Goal: Use online tool/utility

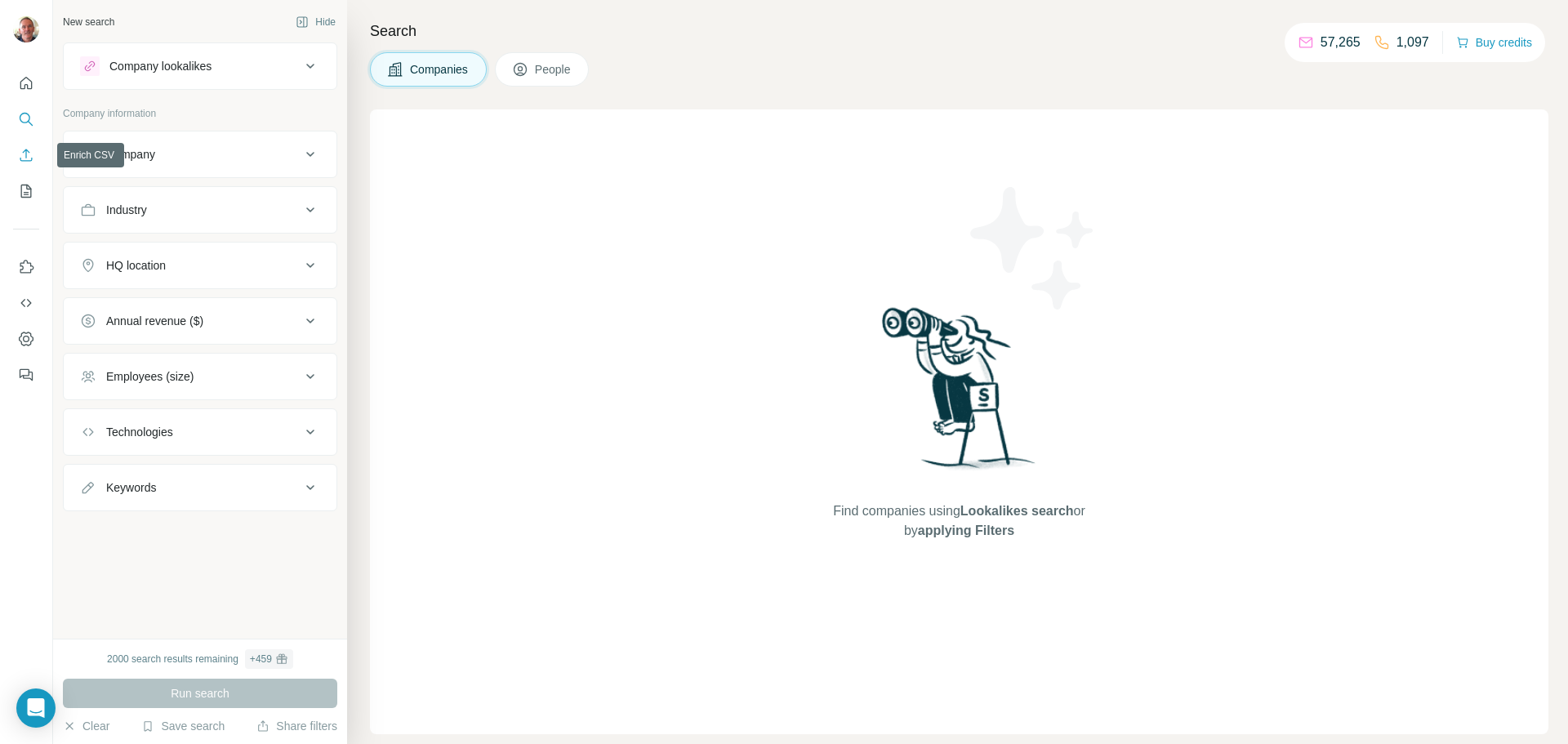
click at [21, 158] on icon "Enrich CSV" at bounding box center [26, 155] width 16 height 16
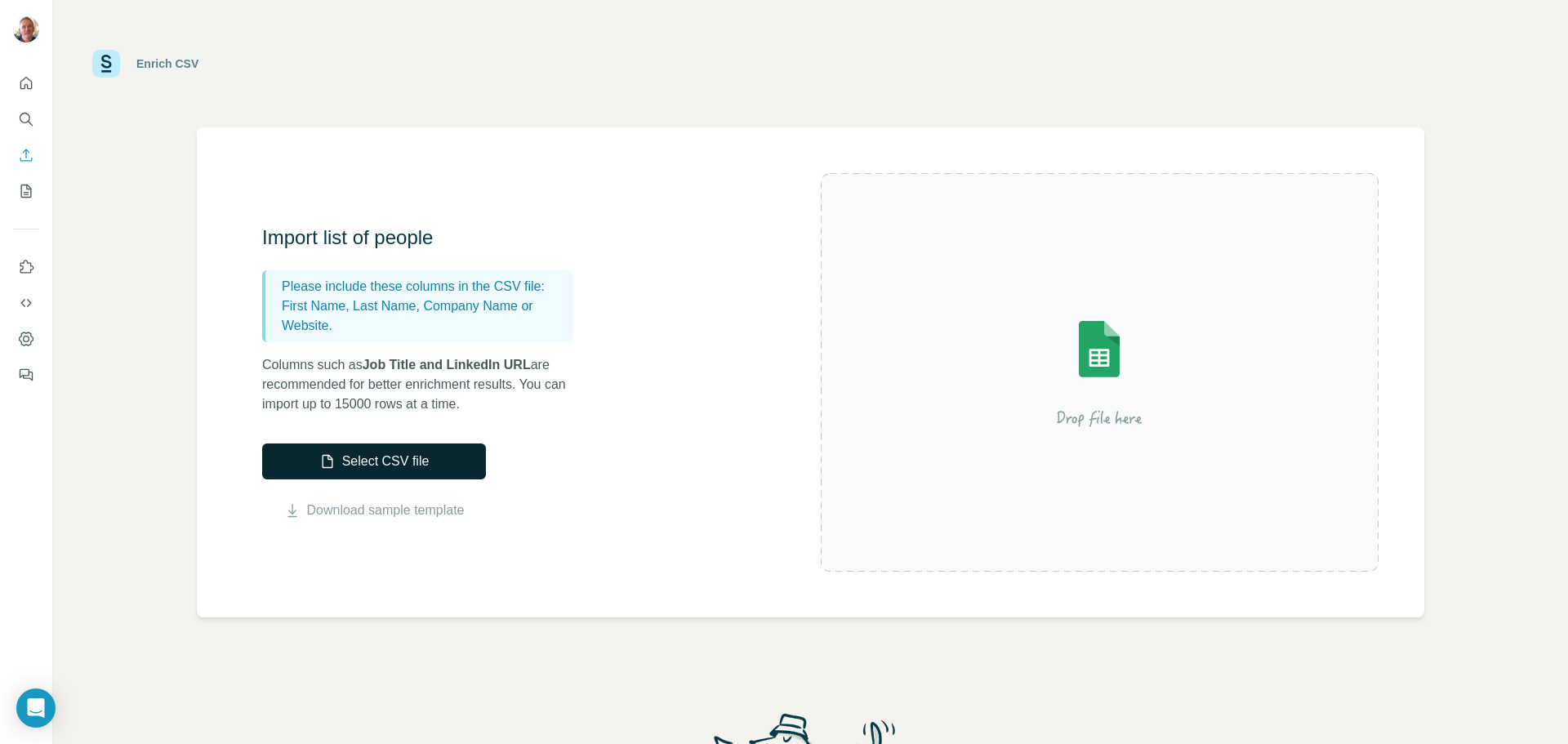
click at [342, 460] on button "Select CSV file" at bounding box center [373, 461] width 224 height 36
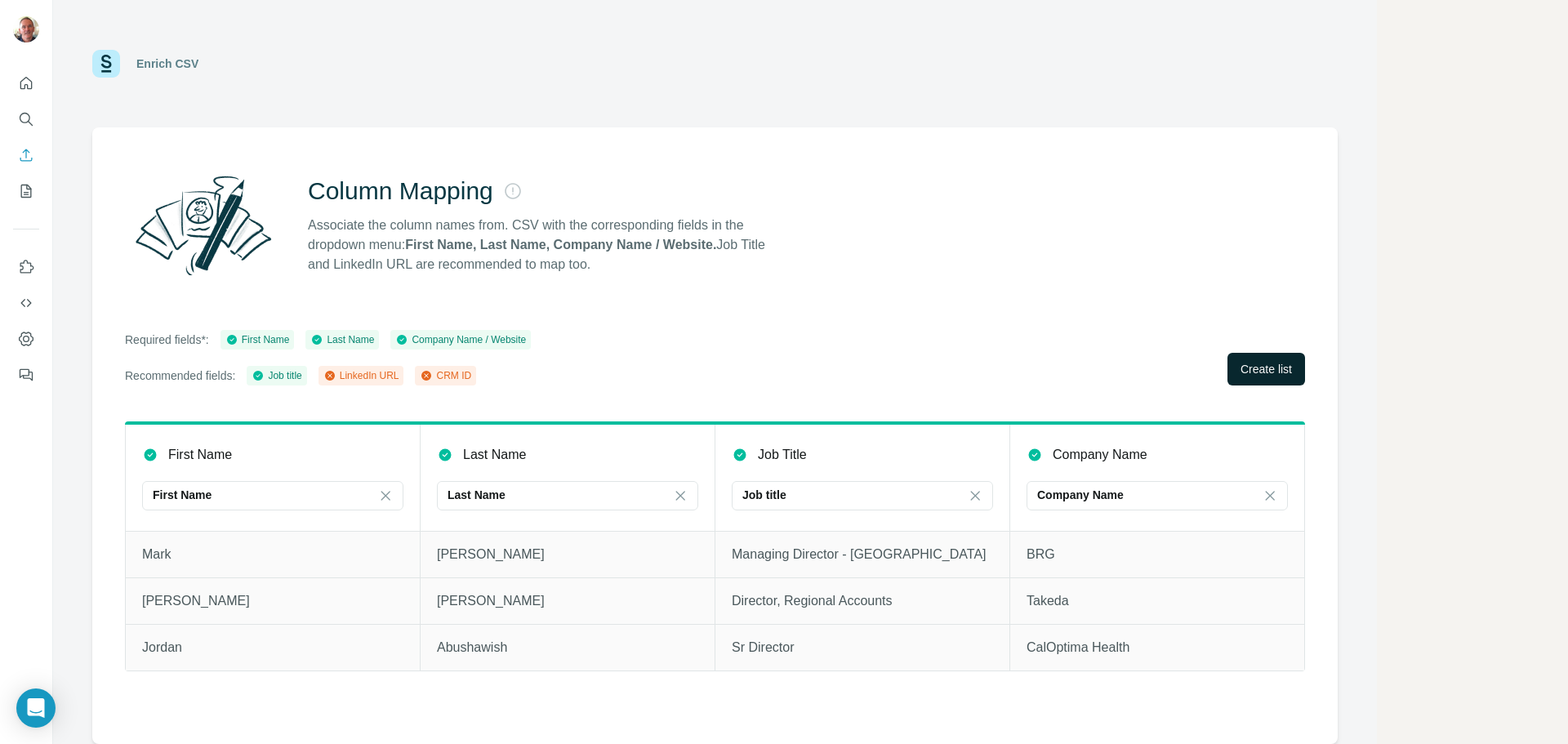
click at [1262, 373] on span "Create list" at bounding box center [1266, 369] width 52 height 16
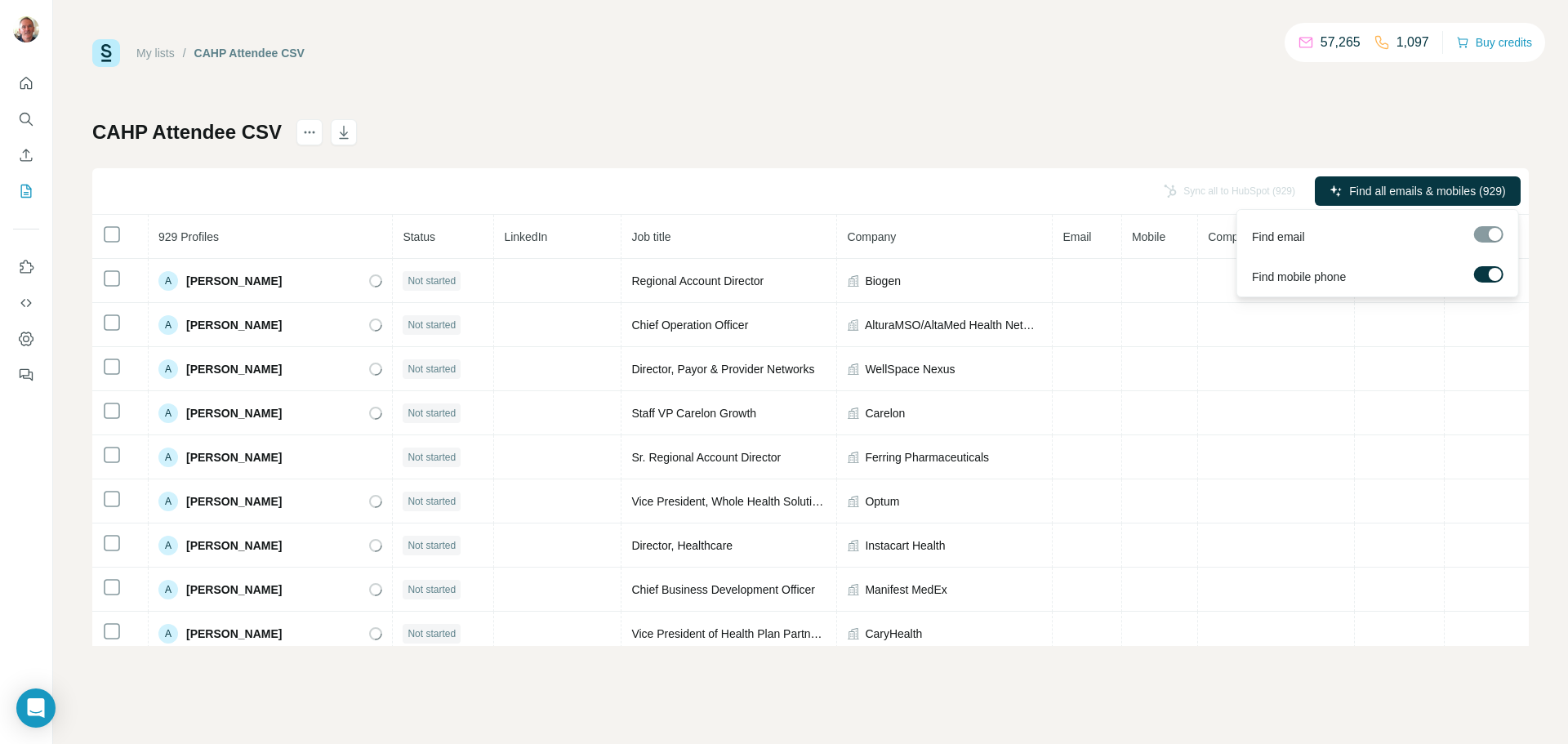
click at [1484, 275] on label at bounding box center [1489, 275] width 29 height 16
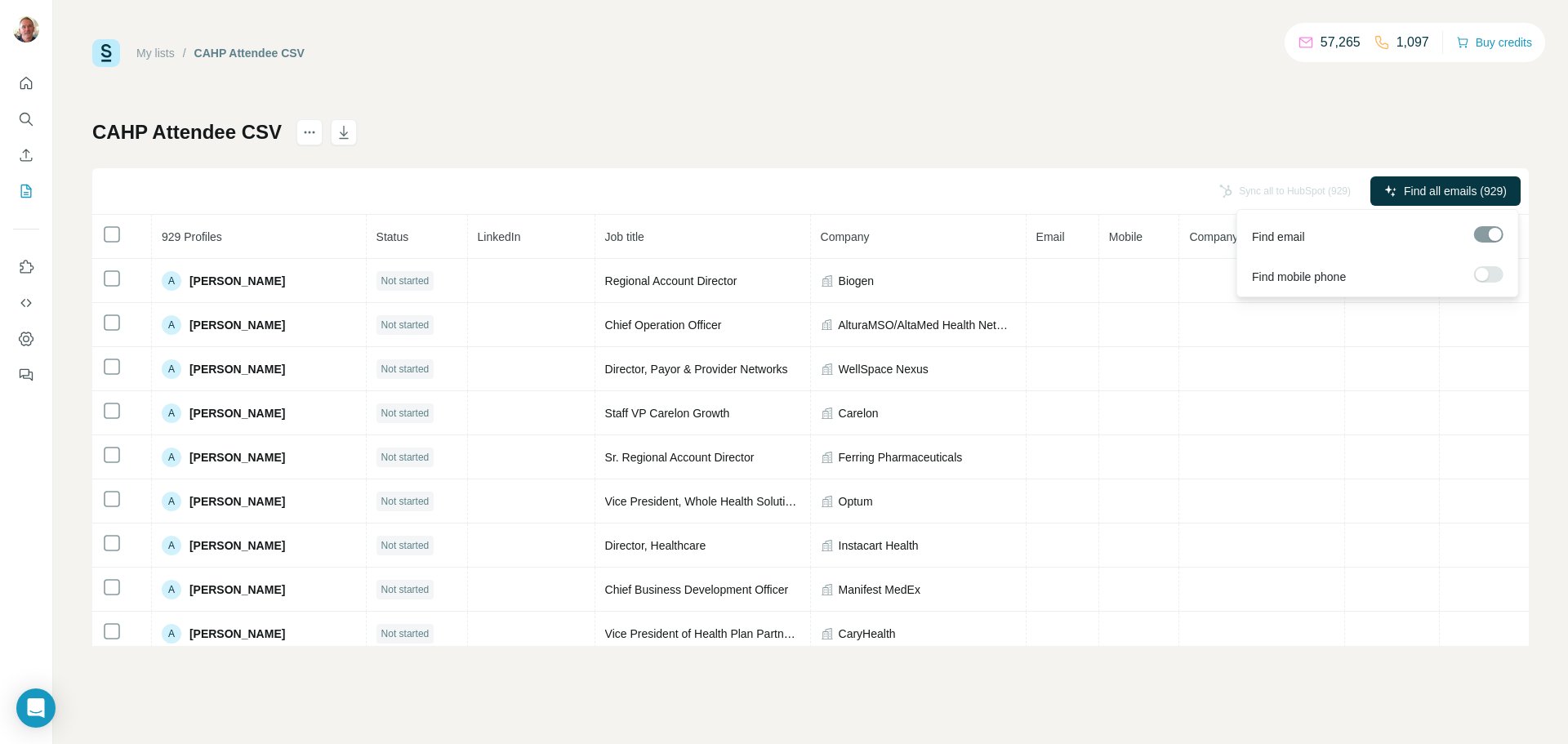
click at [1427, 191] on span "Find all emails (929)" at bounding box center [1456, 191] width 103 height 16
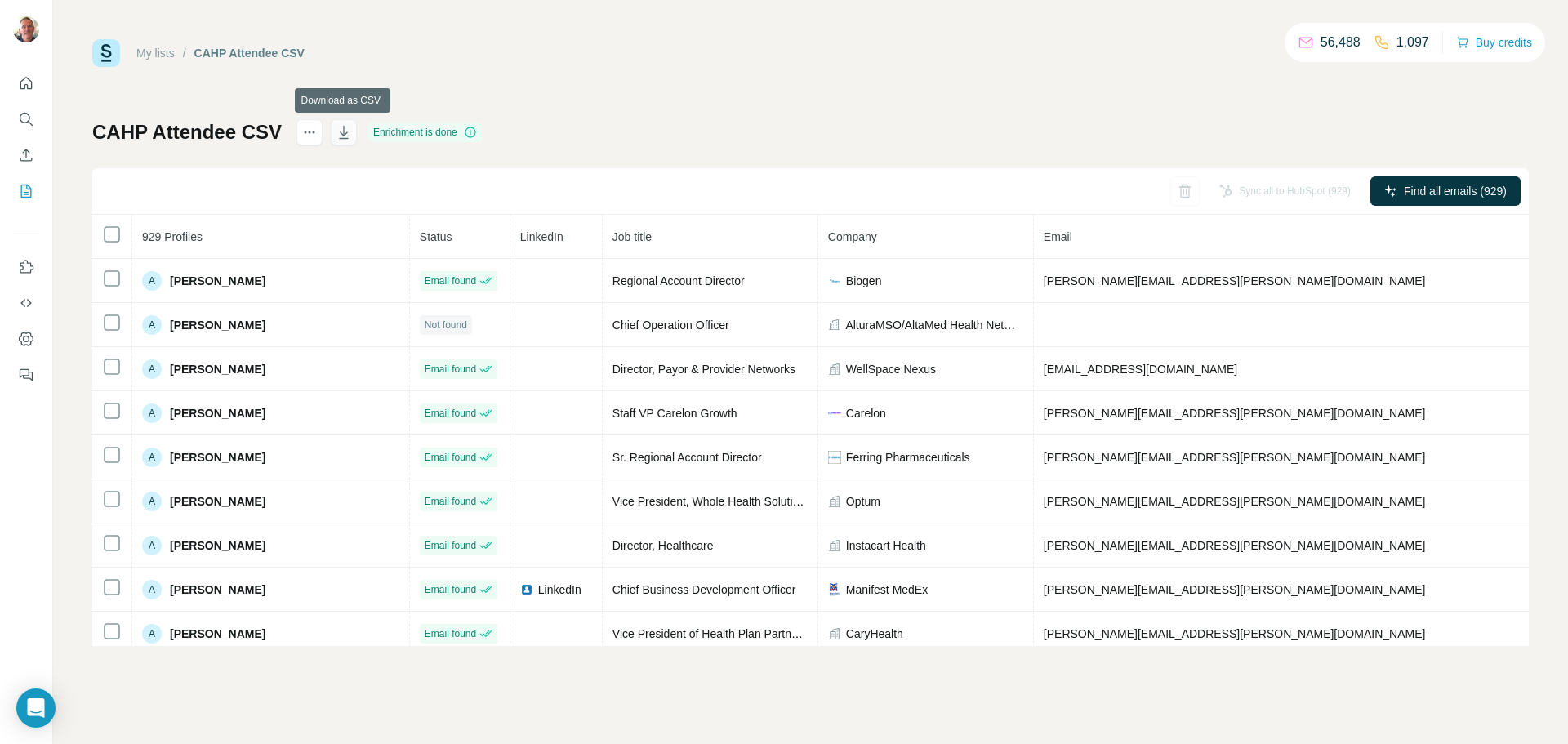
click at [344, 133] on icon "button" at bounding box center [344, 132] width 16 height 16
click at [342, 138] on icon "button" at bounding box center [344, 132] width 9 height 13
